Goal: Task Accomplishment & Management: Manage account settings

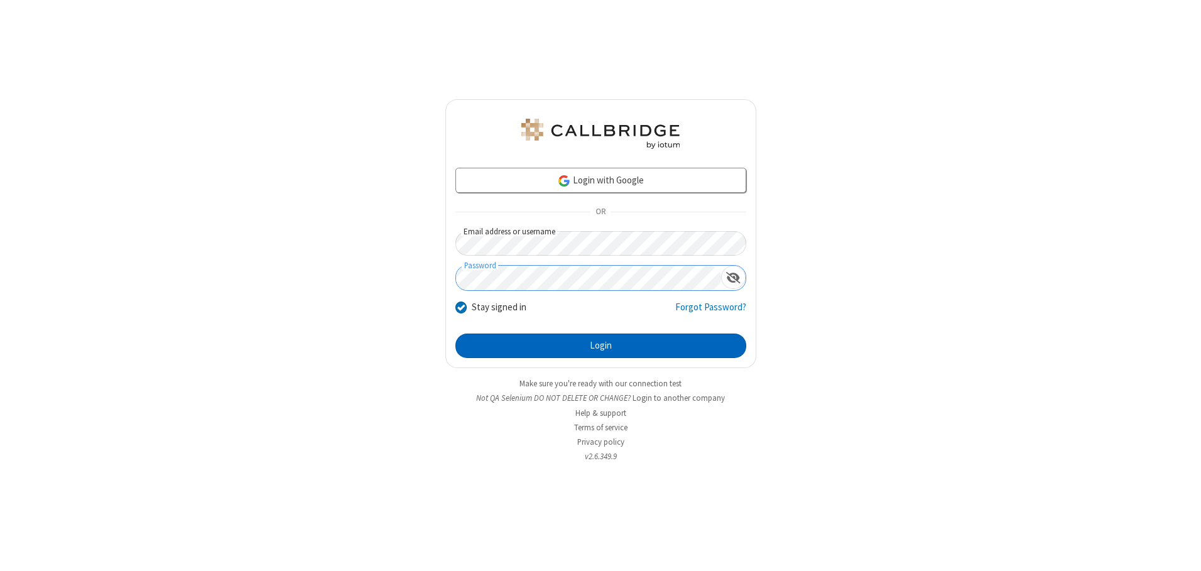
click at [601, 346] on button "Login" at bounding box center [600, 346] width 291 height 25
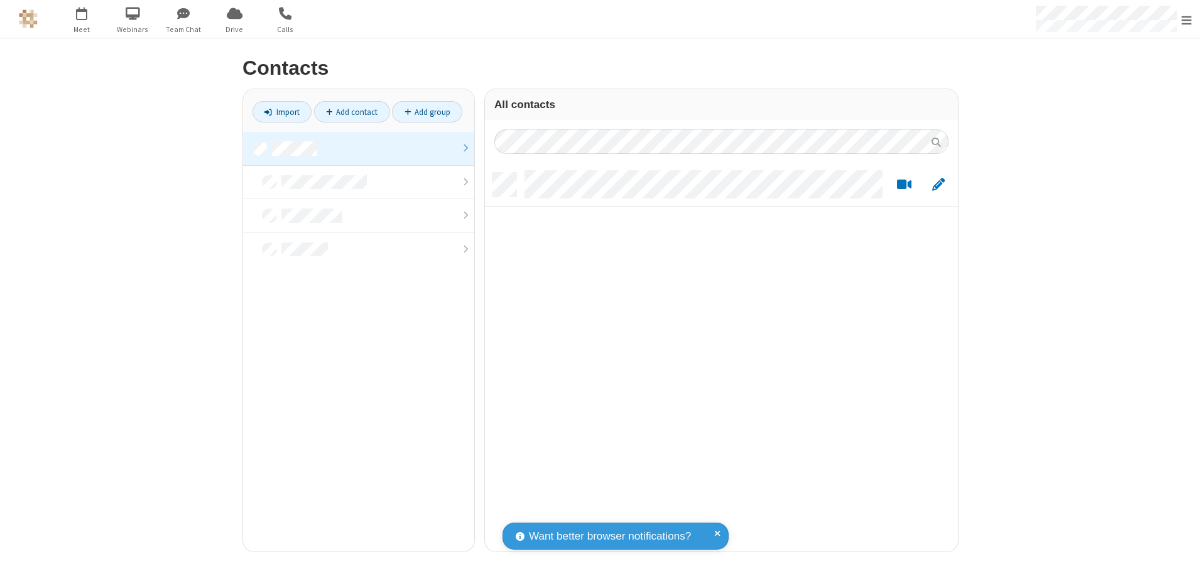
scroll to position [379, 464]
click at [359, 148] on link at bounding box center [358, 149] width 231 height 34
click at [352, 112] on link "Add contact" at bounding box center [352, 111] width 76 height 21
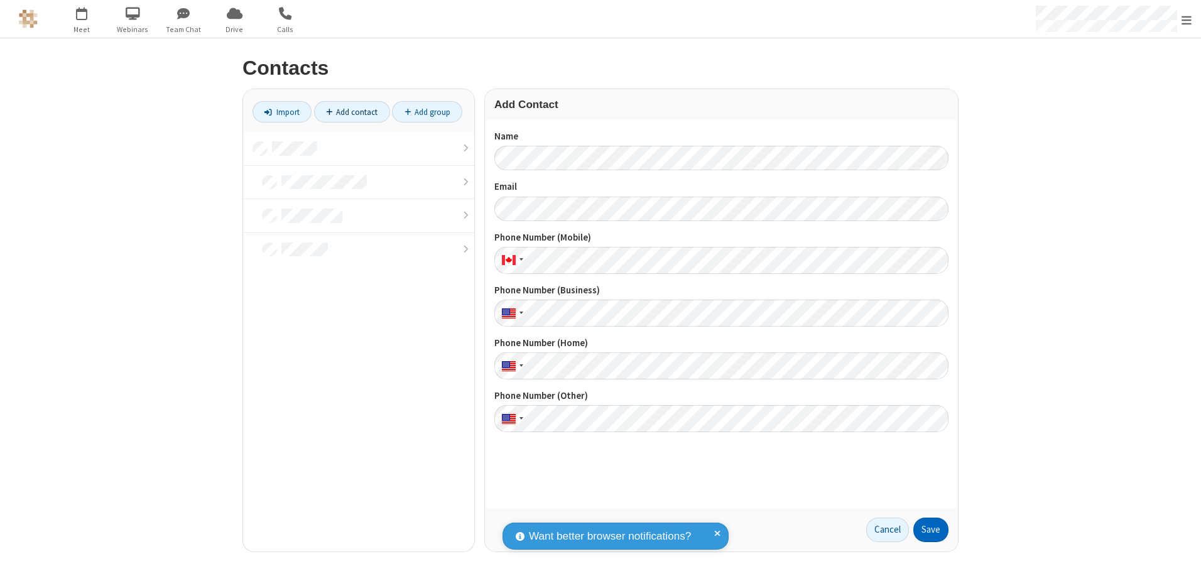
click at [931, 530] on button "Save" at bounding box center [930, 530] width 35 height 25
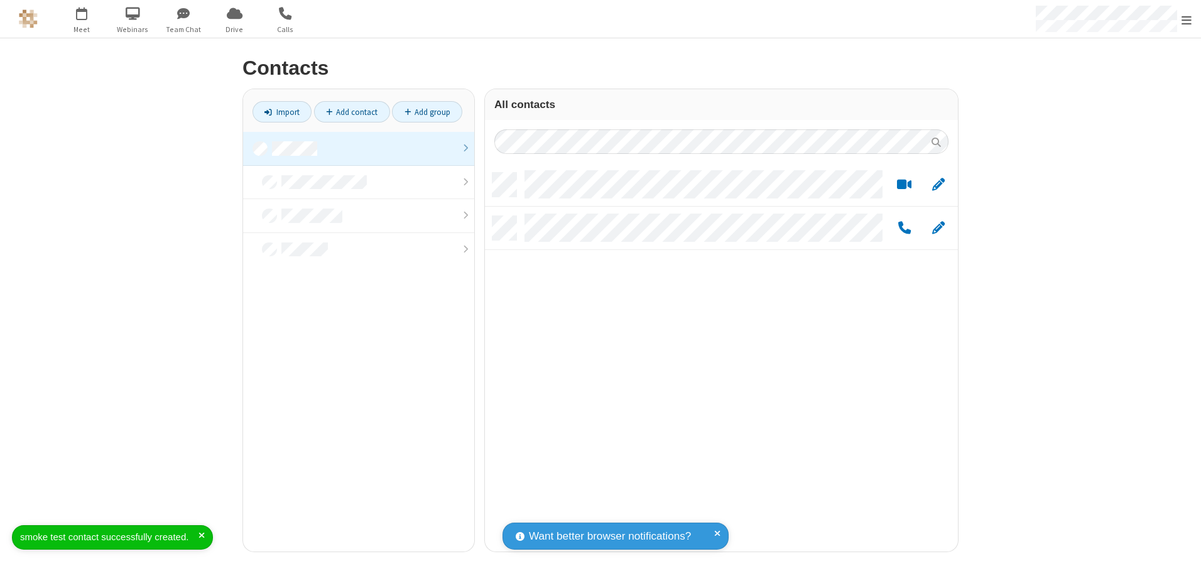
scroll to position [379, 464]
click at [352, 112] on link "Add contact" at bounding box center [352, 111] width 76 height 21
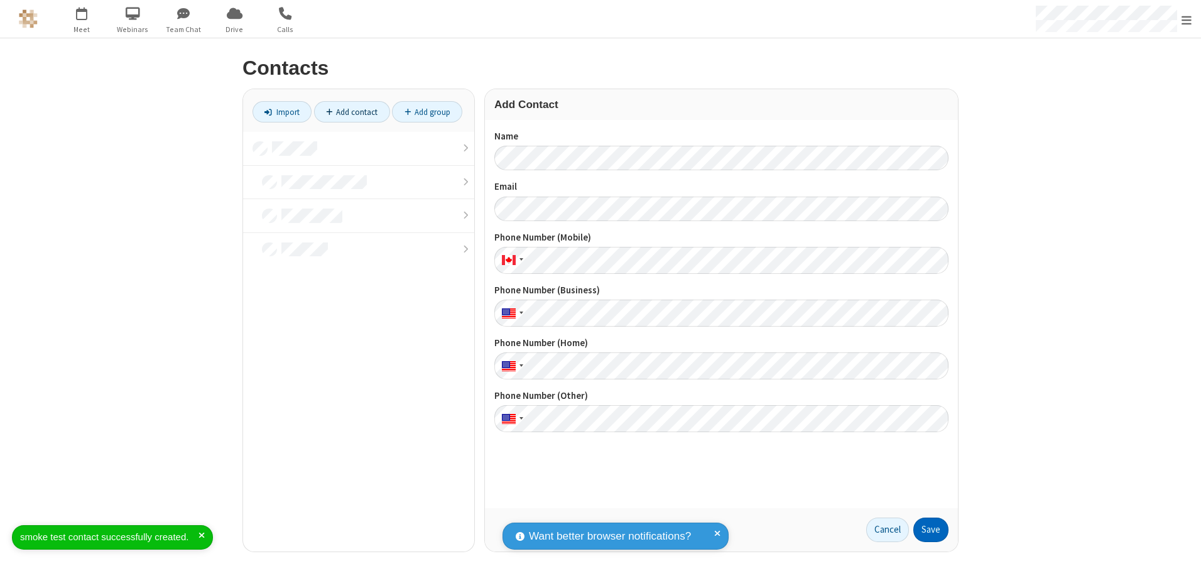
click at [931, 530] on button "Save" at bounding box center [930, 530] width 35 height 25
